Goal: Task Accomplishment & Management: Manage account settings

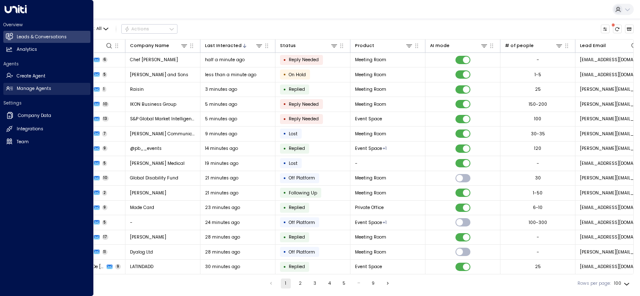
click at [31, 92] on h2 "Manage Agents" at bounding box center [34, 88] width 35 height 7
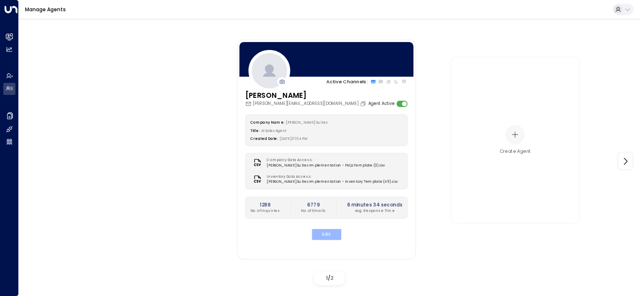
click at [329, 235] on button "Edit" at bounding box center [326, 234] width 30 height 11
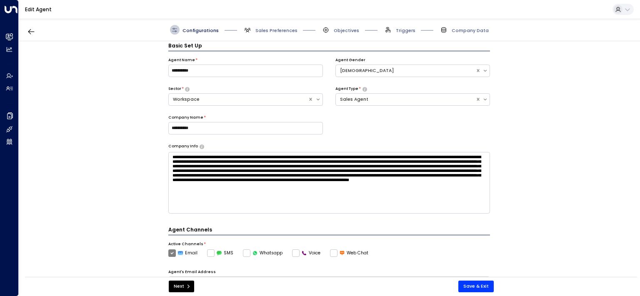
scroll to position [9, 0]
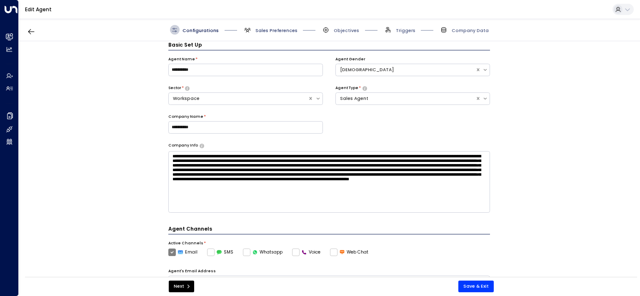
click at [275, 29] on span "Sales Preferences" at bounding box center [276, 30] width 42 height 6
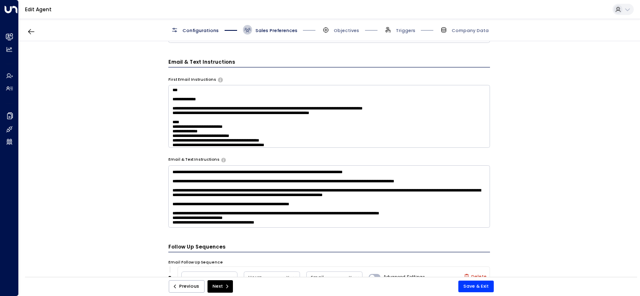
scroll to position [988, 0]
click at [271, 209] on textarea at bounding box center [329, 196] width 322 height 62
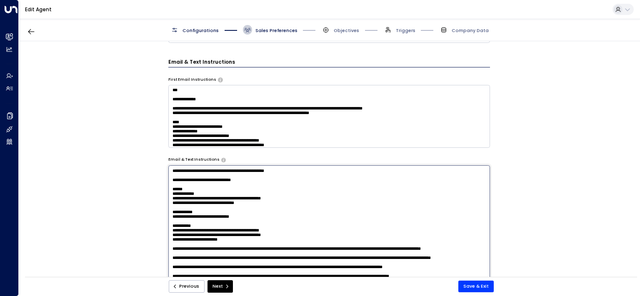
click at [298, 202] on textarea at bounding box center [329, 253] width 322 height 176
click at [296, 196] on textarea at bounding box center [329, 253] width 322 height 176
click at [326, 254] on textarea at bounding box center [329, 253] width 322 height 176
type textarea "**********"
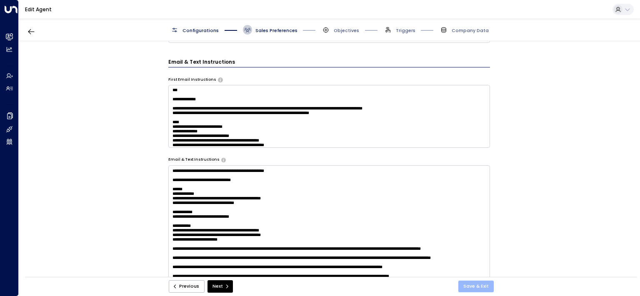
click at [470, 281] on button "Save & Exit" at bounding box center [475, 287] width 35 height 12
